Goal: Task Accomplishment & Management: Manage account settings

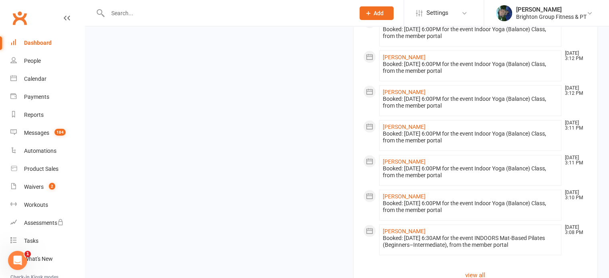
scroll to position [732, 0]
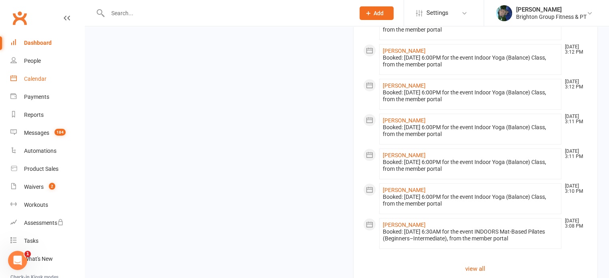
click at [31, 80] on div "Calendar" at bounding box center [35, 79] width 22 height 6
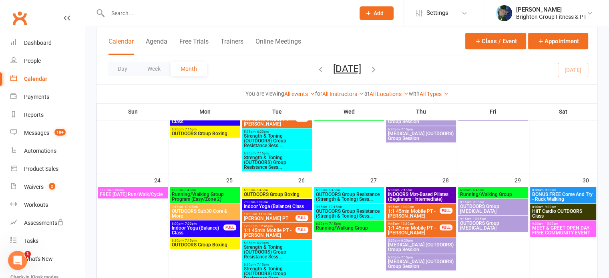
scroll to position [459, 0]
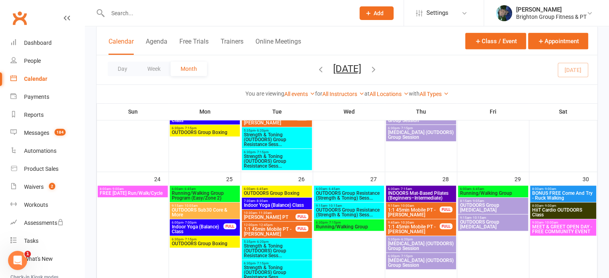
click at [432, 195] on span "INDOORS Mat-Based Pilates (Beginners–Intermediate)" at bounding box center [421, 196] width 67 height 10
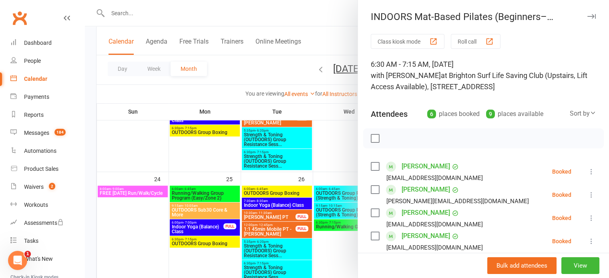
click at [587, 16] on icon "button" at bounding box center [591, 16] width 8 height 5
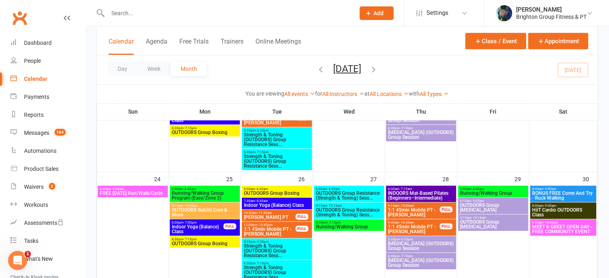
click at [555, 230] on span "MEET & GREET OPEN DAY - FREE COMMUNITY EVENT" at bounding box center [563, 230] width 63 height 10
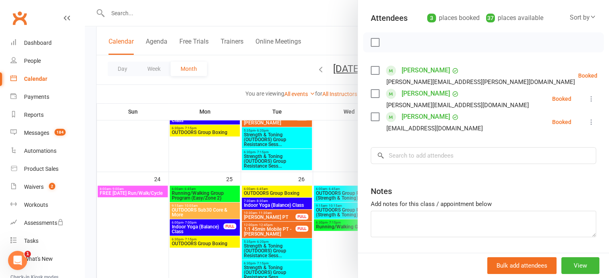
scroll to position [0, 0]
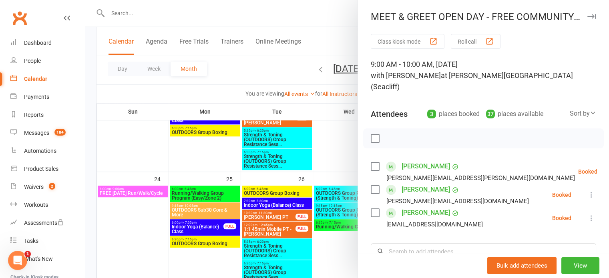
click at [587, 18] on icon "button" at bounding box center [591, 16] width 8 height 5
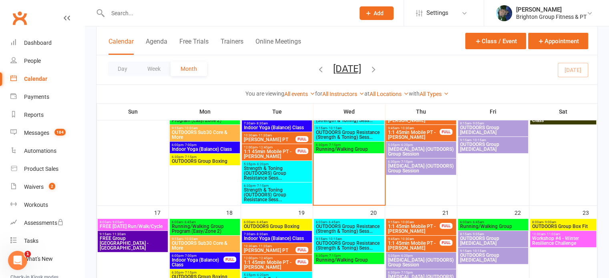
scroll to position [313, 0]
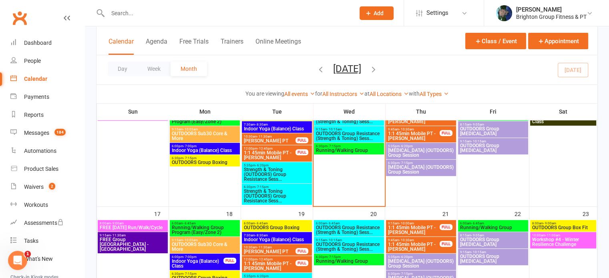
click at [126, 239] on span "FREE Group [GEOGRAPHIC_DATA] - [GEOGRAPHIC_DATA]" at bounding box center [132, 244] width 67 height 14
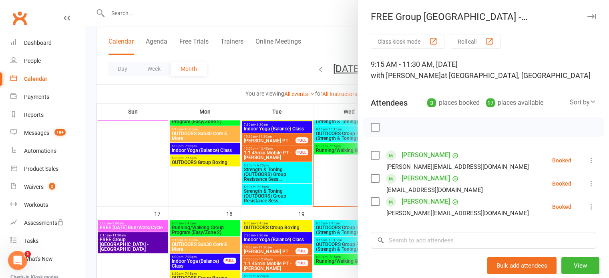
click at [587, 16] on icon "button" at bounding box center [591, 16] width 8 height 5
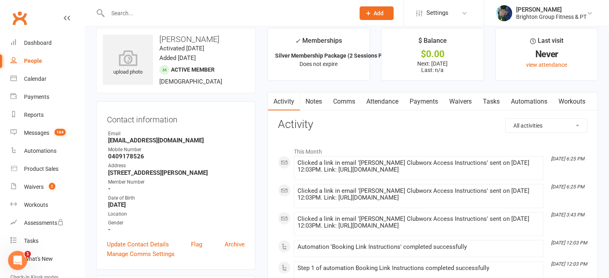
click at [305, 99] on link "Notes" at bounding box center [314, 101] width 28 height 18
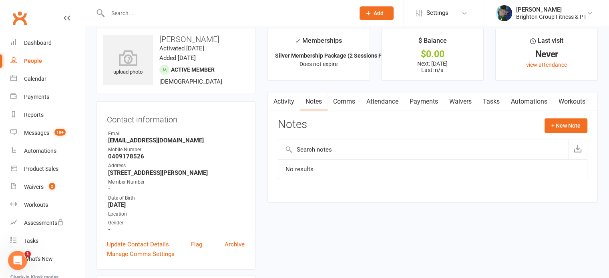
click at [278, 102] on link "Activity" at bounding box center [284, 101] width 32 height 18
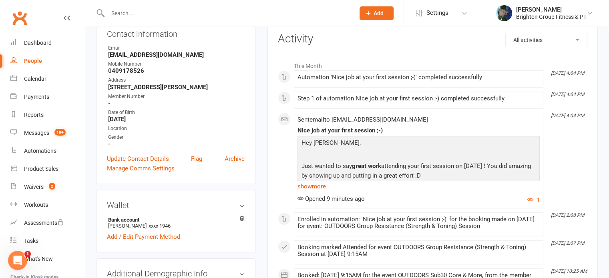
scroll to position [96, 0]
click at [316, 185] on link "show more" at bounding box center [418, 185] width 242 height 11
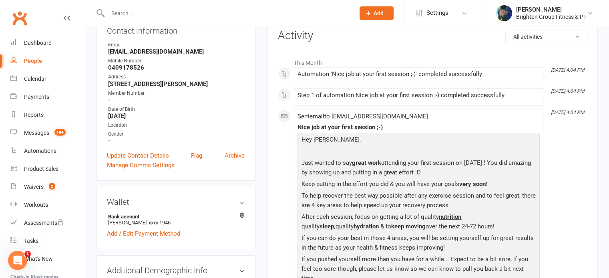
scroll to position [0, 0]
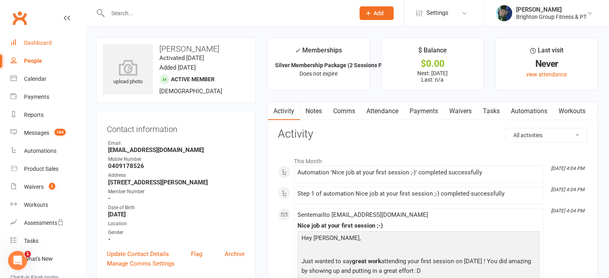
click at [29, 44] on div "Dashboard" at bounding box center [38, 43] width 28 height 6
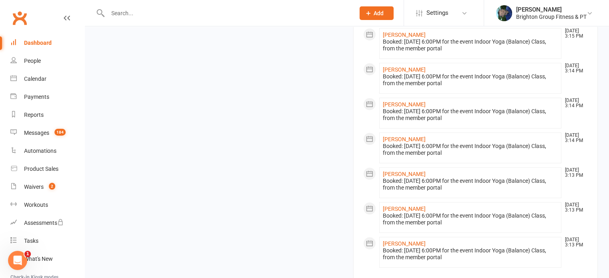
scroll to position [787, 0]
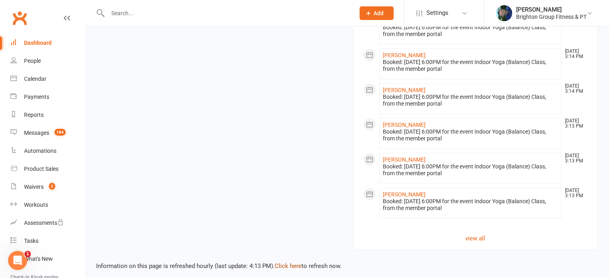
click at [280, 263] on link "Click here" at bounding box center [288, 266] width 27 height 7
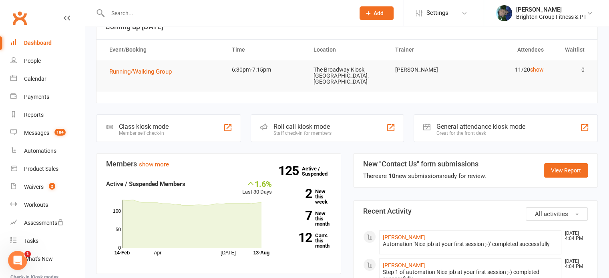
scroll to position [58, 0]
click at [323, 239] on link "12 Canx. this month" at bounding box center [307, 241] width 47 height 16
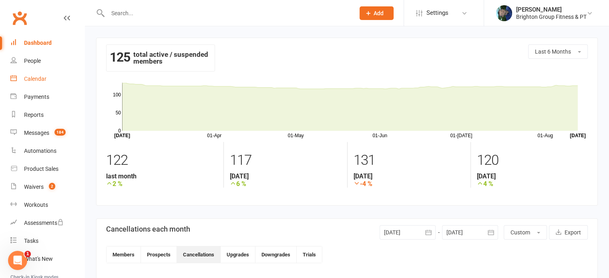
click at [39, 80] on div "Calendar" at bounding box center [35, 79] width 22 height 6
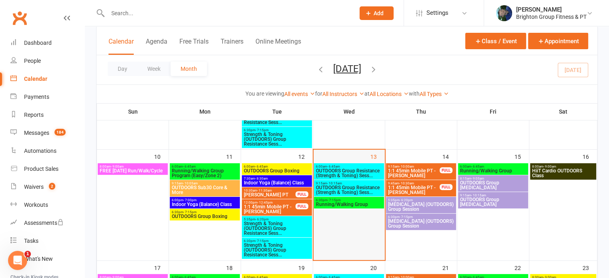
scroll to position [358, 0]
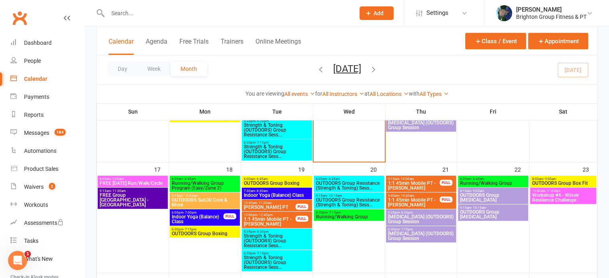
click at [284, 193] on span "Indoor Yoga (Balance) Class" at bounding box center [276, 195] width 67 height 5
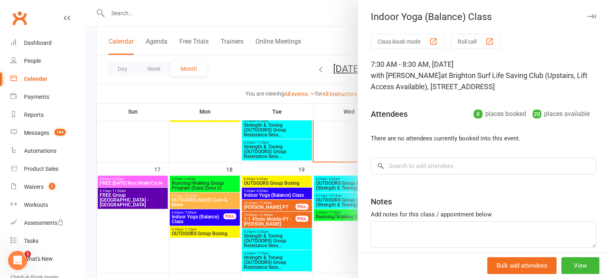
click at [268, 195] on div at bounding box center [347, 139] width 524 height 278
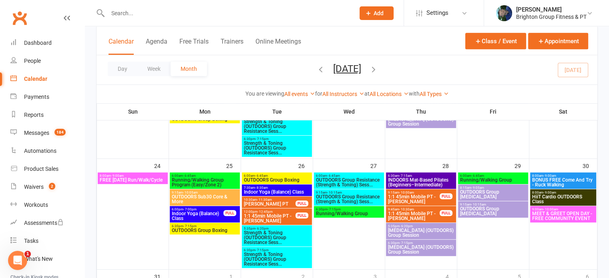
scroll to position [474, 0]
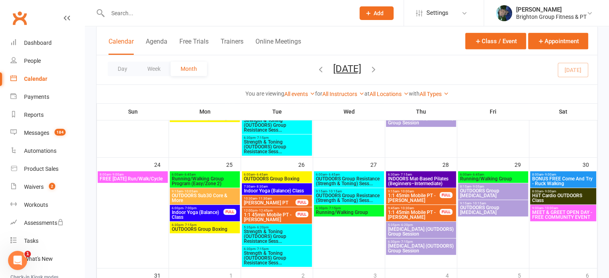
click at [560, 211] on span "MEET & GREET OPEN DAY - FREE COMMUNITY EVENT" at bounding box center [563, 215] width 63 height 10
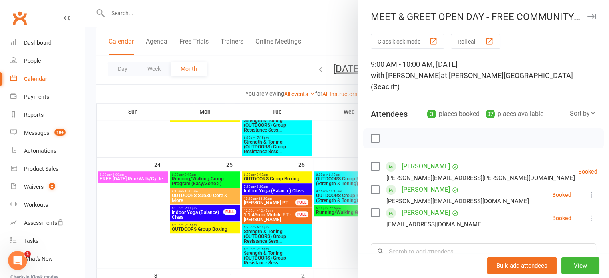
click at [215, 197] on div at bounding box center [347, 139] width 524 height 278
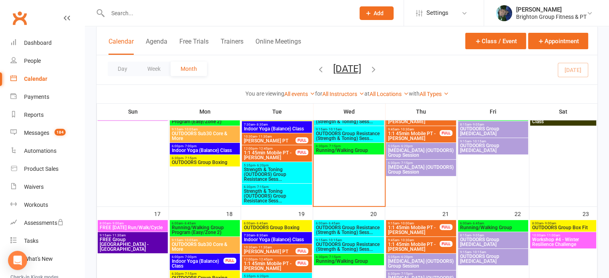
click at [129, 12] on input "text" at bounding box center [227, 13] width 244 height 11
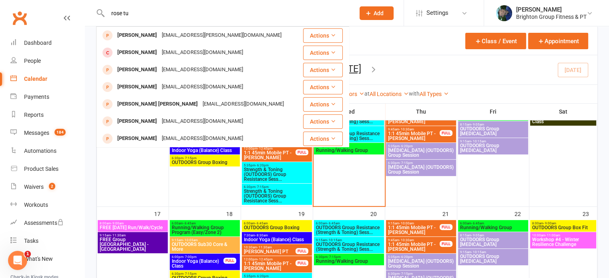
click at [121, 14] on input "rose tu" at bounding box center [227, 13] width 244 height 11
click at [155, 13] on input "[PERSON_NAME]" at bounding box center [227, 13] width 244 height 11
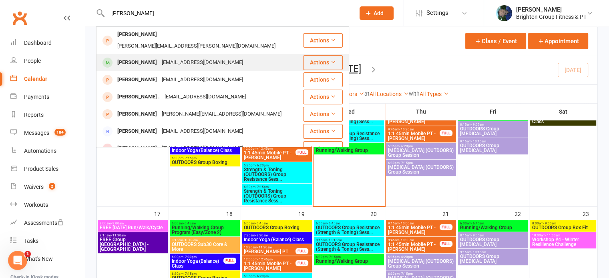
type input "[PERSON_NAME]"
click at [138, 57] on div "[PERSON_NAME]" at bounding box center [137, 63] width 44 height 12
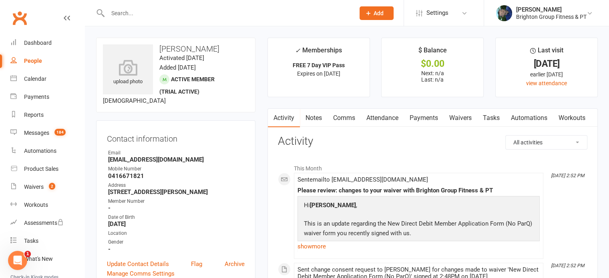
click at [133, 12] on input "text" at bounding box center [227, 13] width 244 height 11
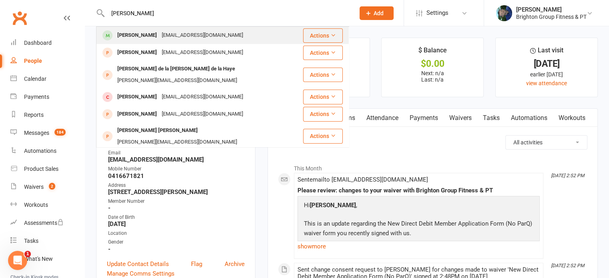
type input "[PERSON_NAME]"
click at [127, 32] on div "[PERSON_NAME]" at bounding box center [137, 36] width 44 height 12
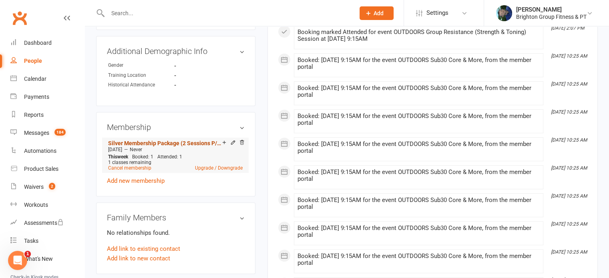
scroll to position [323, 0]
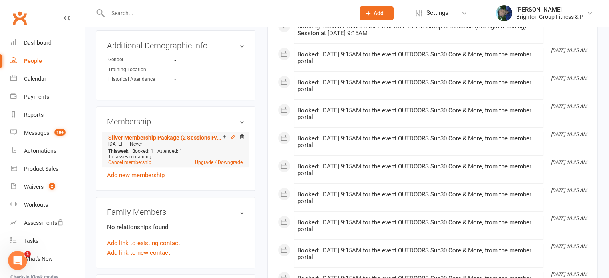
click at [232, 137] on icon at bounding box center [233, 137] width 6 height 6
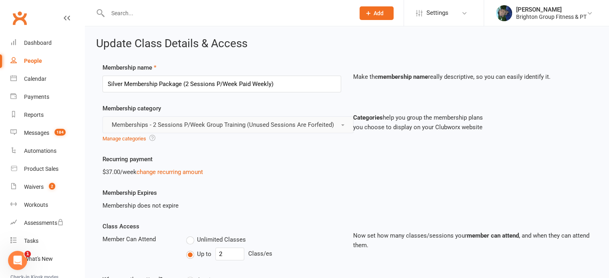
click at [172, 124] on span "Memberships - 2 Sessions P/Week Group Training (Unused Sessions Are Forfeited)" at bounding box center [223, 124] width 222 height 7
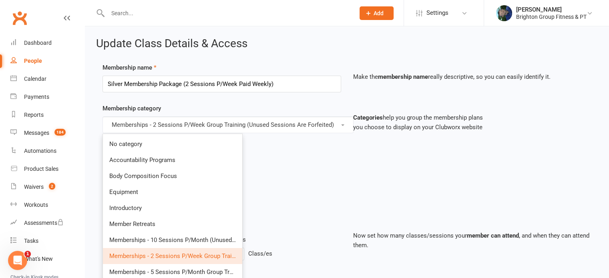
click at [308, 158] on div "Recurring payment $37.00/week change recurring amount" at bounding box center [221, 166] width 251 height 22
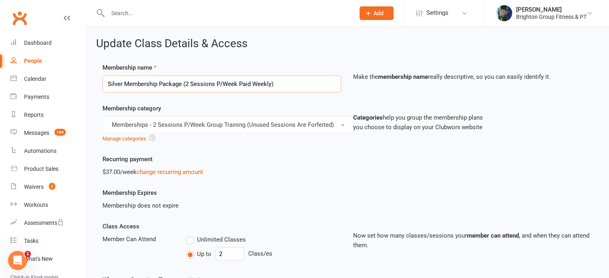
click at [185, 82] on input "Silver Membership Package (2 Sessions P/Week Paid Weekly)" at bounding box center [221, 84] width 239 height 17
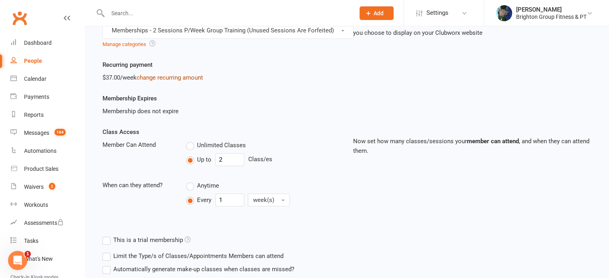
scroll to position [95, 0]
type input "Silver Membership Package (10 Sessions P/Month Paid Weekly)"
drag, startPoint x: 226, startPoint y: 157, endPoint x: 217, endPoint y: 158, distance: 9.3
click at [217, 158] on input "2" at bounding box center [229, 159] width 29 height 13
type input "10"
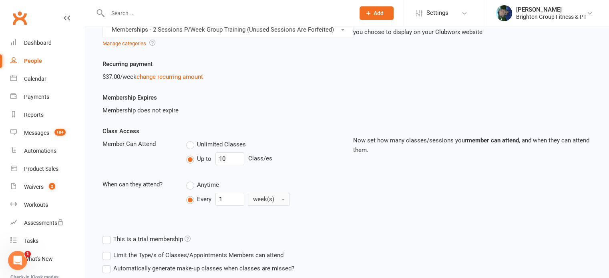
click at [255, 201] on span "week(s)" at bounding box center [263, 199] width 21 height 7
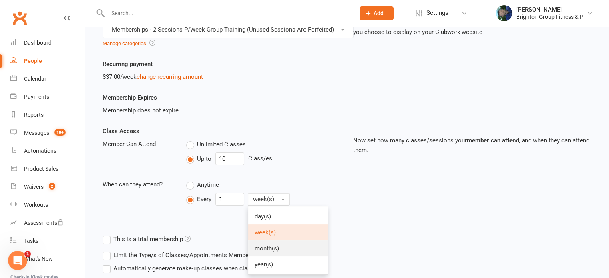
click at [267, 251] on span "month(s)" at bounding box center [267, 248] width 24 height 7
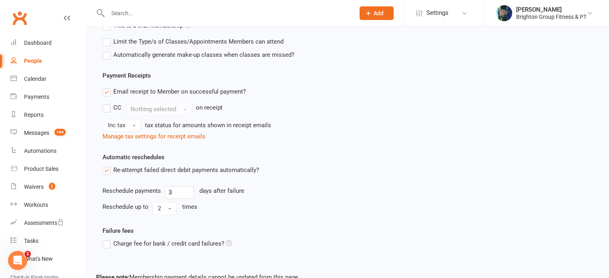
scroll to position [357, 0]
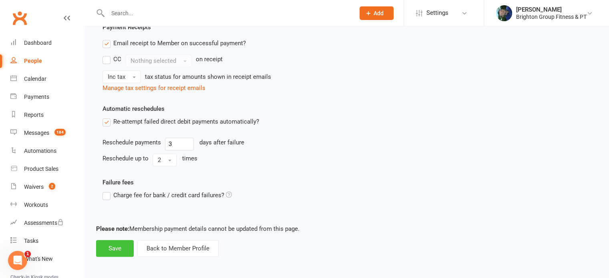
click at [118, 244] on button "Save" at bounding box center [115, 248] width 38 height 17
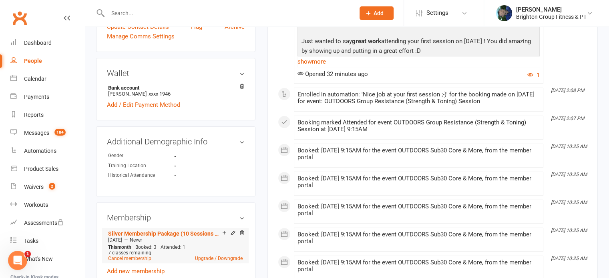
scroll to position [243, 0]
